Goal: Check status: Check status

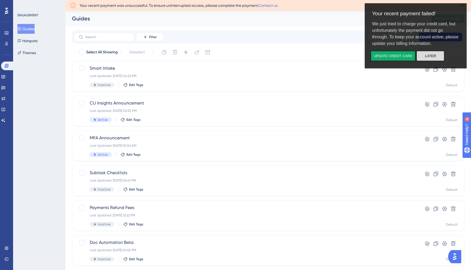
click at [437, 56] on button "Later" at bounding box center [430, 56] width 28 height 10
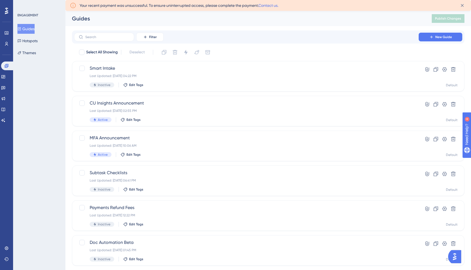
click at [119, 1] on div "Your recent payment was unsuccessful. To ensure uninterrupted access, please co…" at bounding box center [268, 5] width 397 height 9
click at [7, 44] on icon at bounding box center [6, 44] width 4 height 4
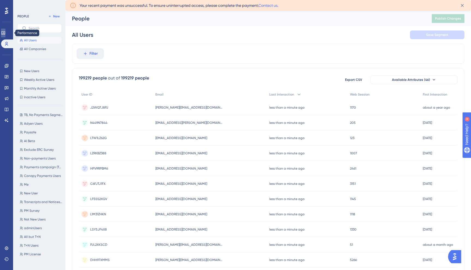
click at [5, 34] on icon at bounding box center [3, 32] width 4 height 3
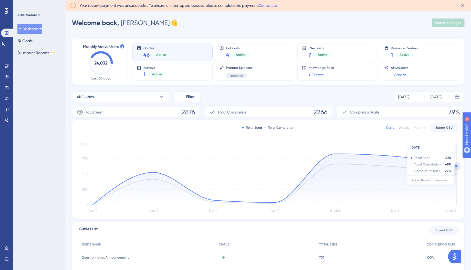
click at [428, 166] on icon at bounding box center [274, 179] width 364 height 51
click at [6, 33] on icon at bounding box center [7, 32] width 4 height 3
click at [8, 65] on icon at bounding box center [6, 66] width 4 height 4
